Goal: Information Seeking & Learning: Learn about a topic

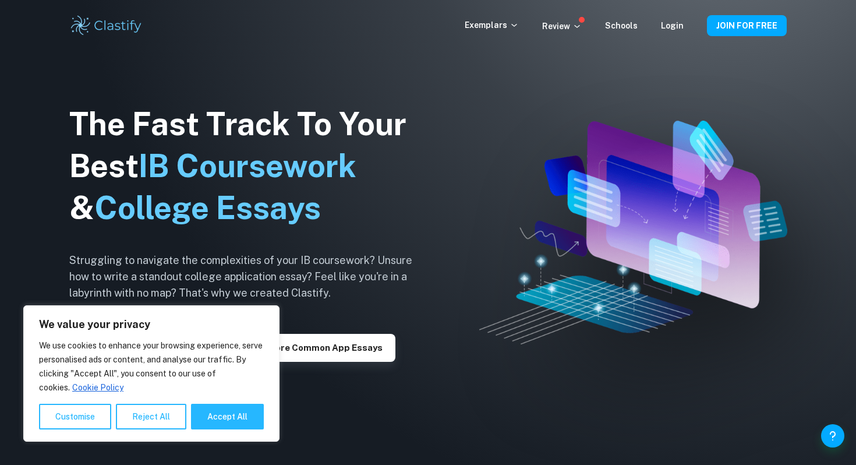
scroll to position [37, 0]
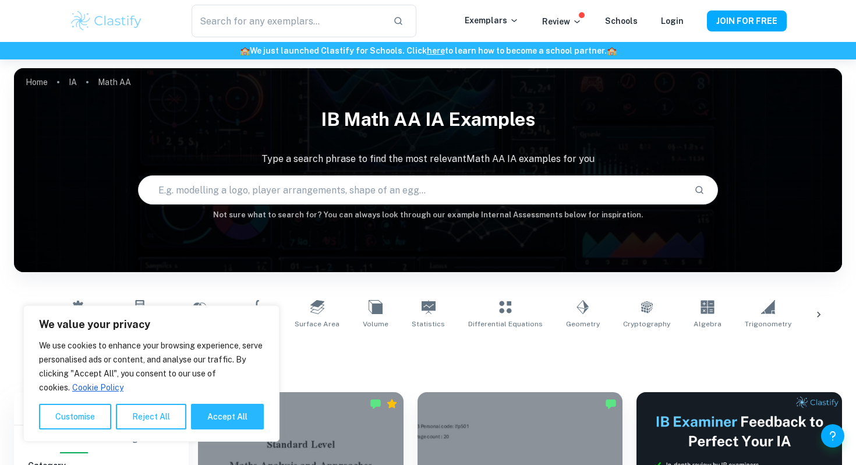
scroll to position [30, 0]
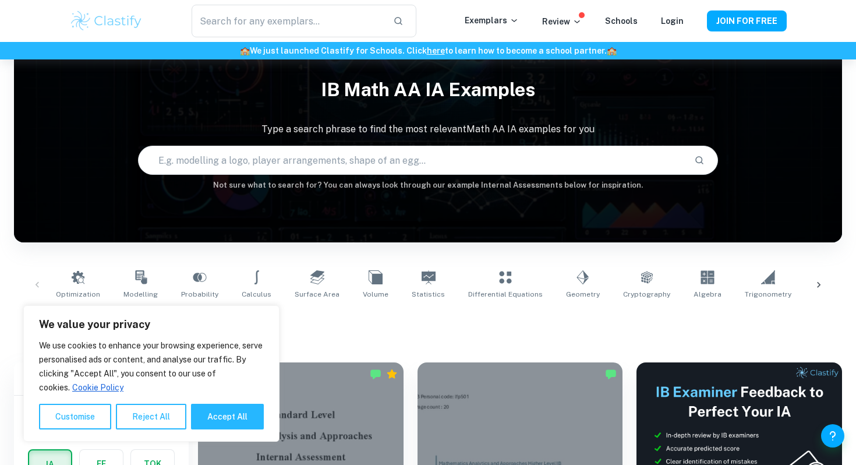
click at [351, 169] on input "text" at bounding box center [412, 160] width 546 height 33
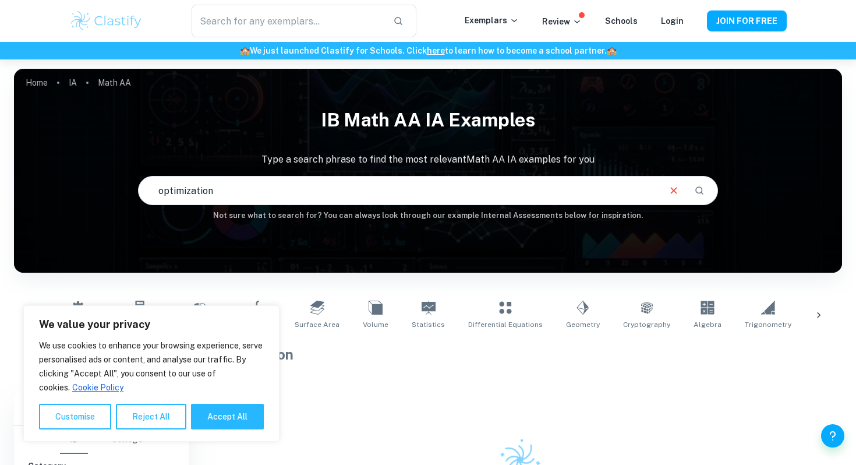
scroll to position [103, 0]
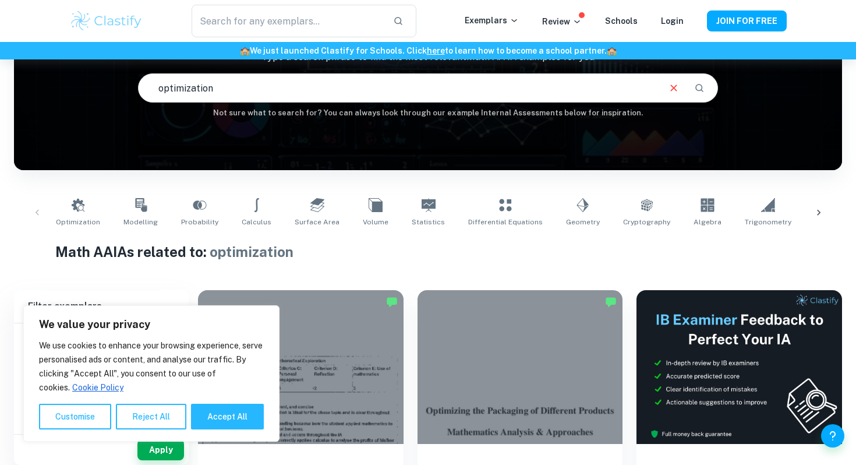
click at [248, 83] on input "optimization" at bounding box center [398, 88] width 519 height 33
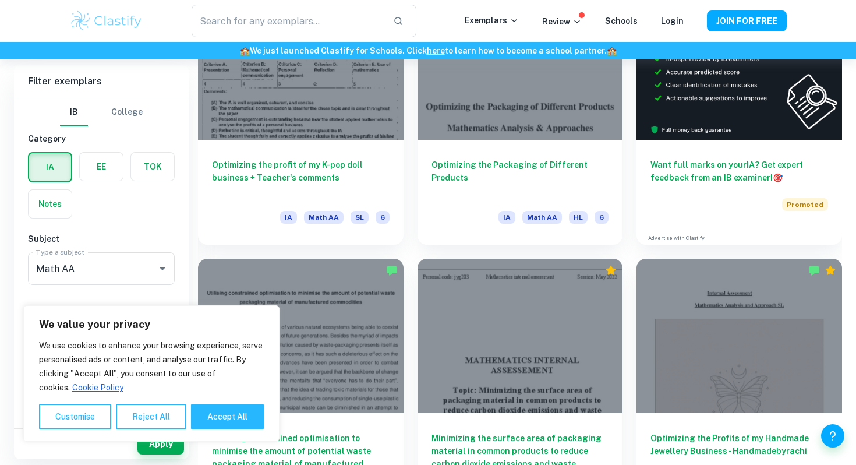
scroll to position [404, 0]
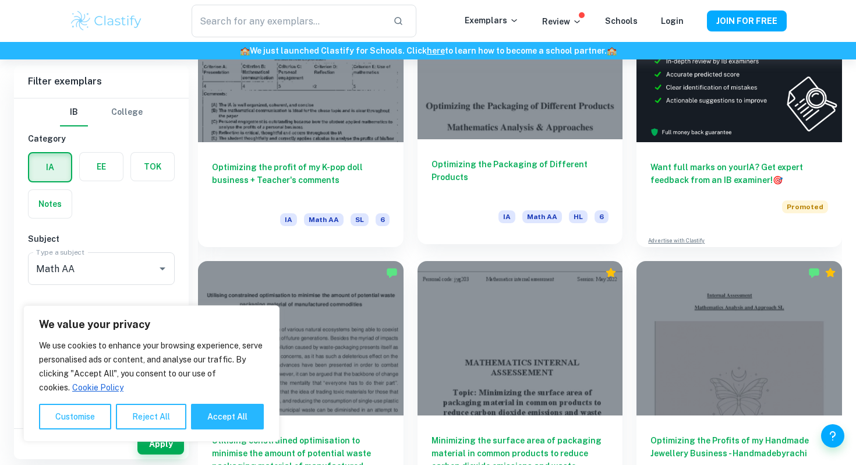
type input "optimization AA"
click at [482, 148] on div "Optimizing the Packaging of Different Products IA Math AA HL 6" at bounding box center [521, 191] width 206 height 105
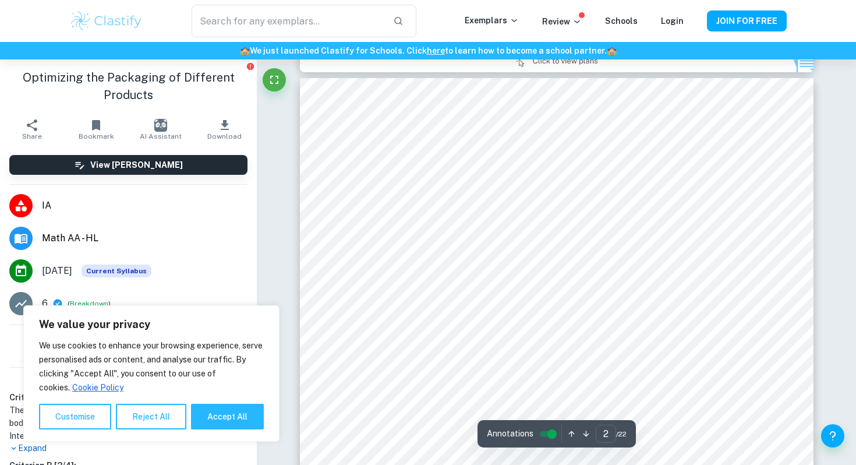
scroll to position [22, 0]
type input "1"
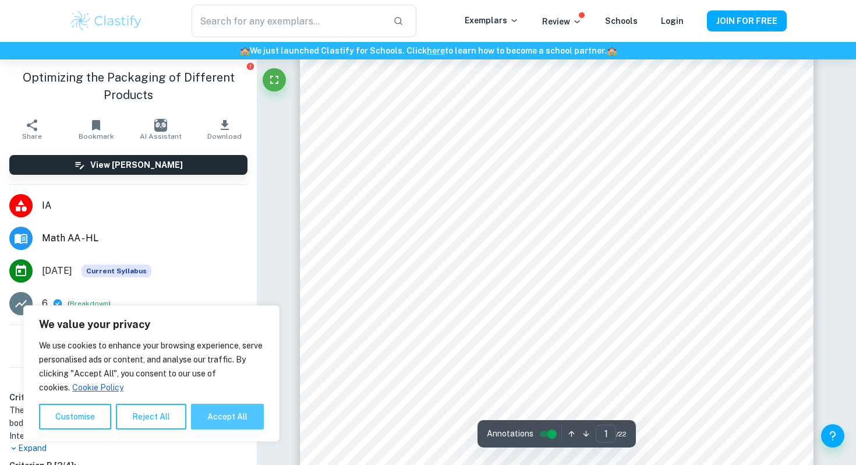
click at [220, 413] on button "Accept All" at bounding box center [227, 417] width 73 height 26
checkbox input "true"
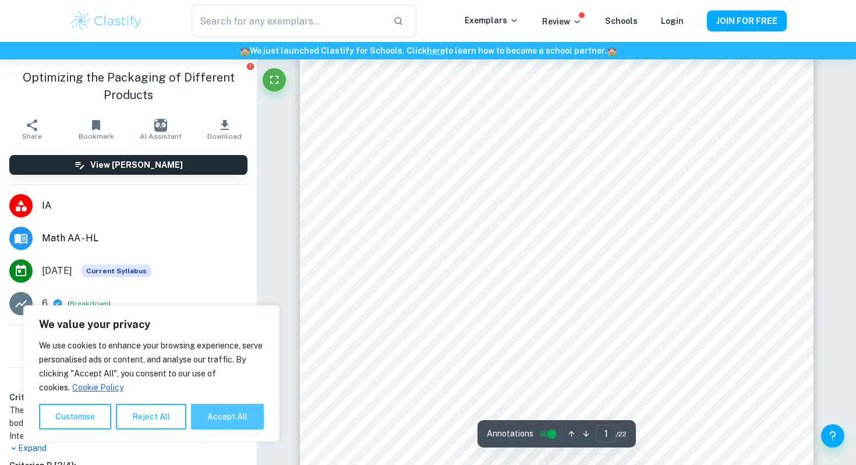
checkbox input "true"
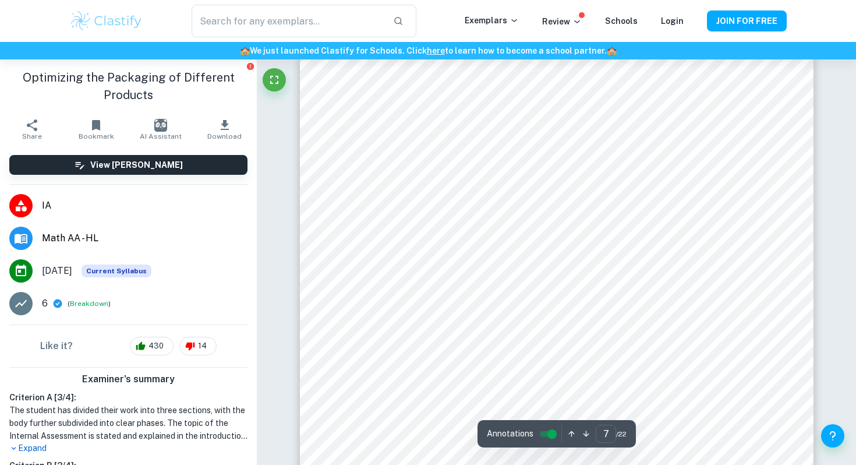
scroll to position [4390, 0]
type input "10"
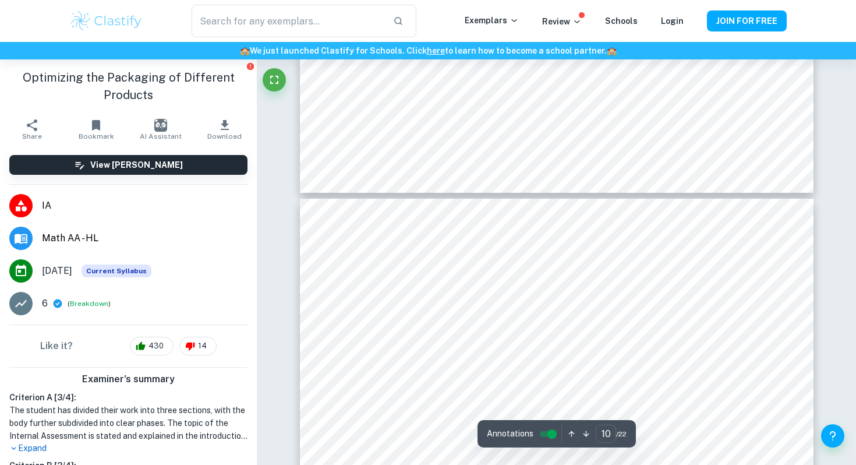
scroll to position [6165, 0]
